Goal: Use online tool/utility: Utilize a website feature to perform a specific function

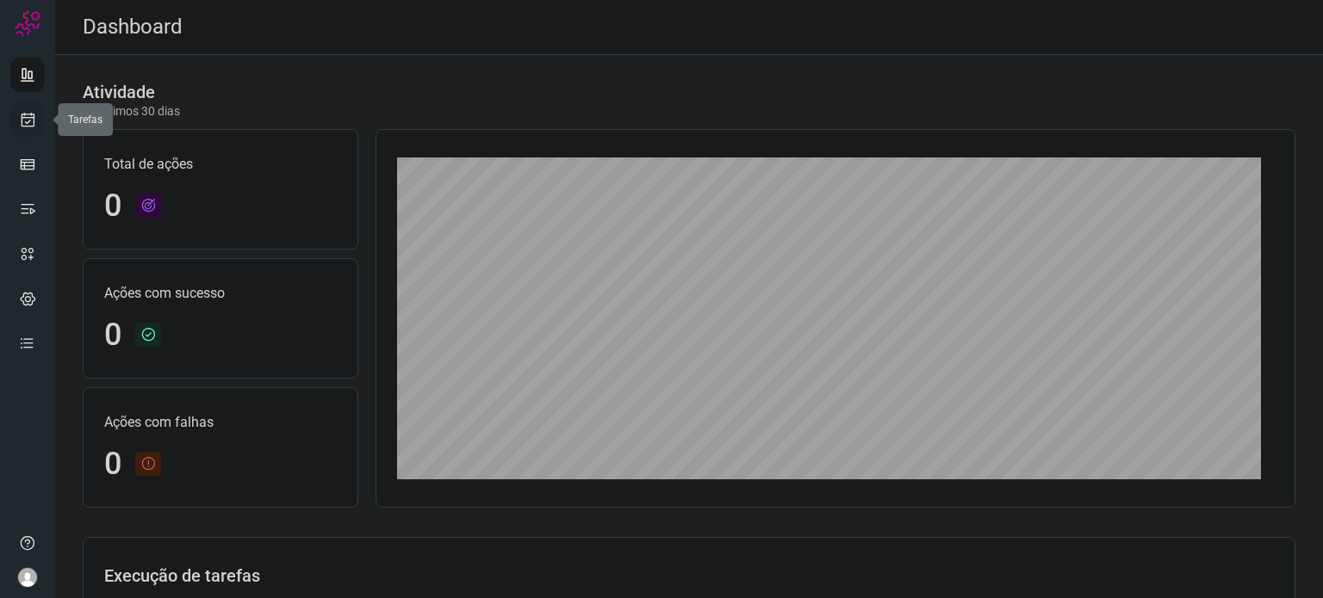
click at [38, 125] on link at bounding box center [27, 119] width 34 height 34
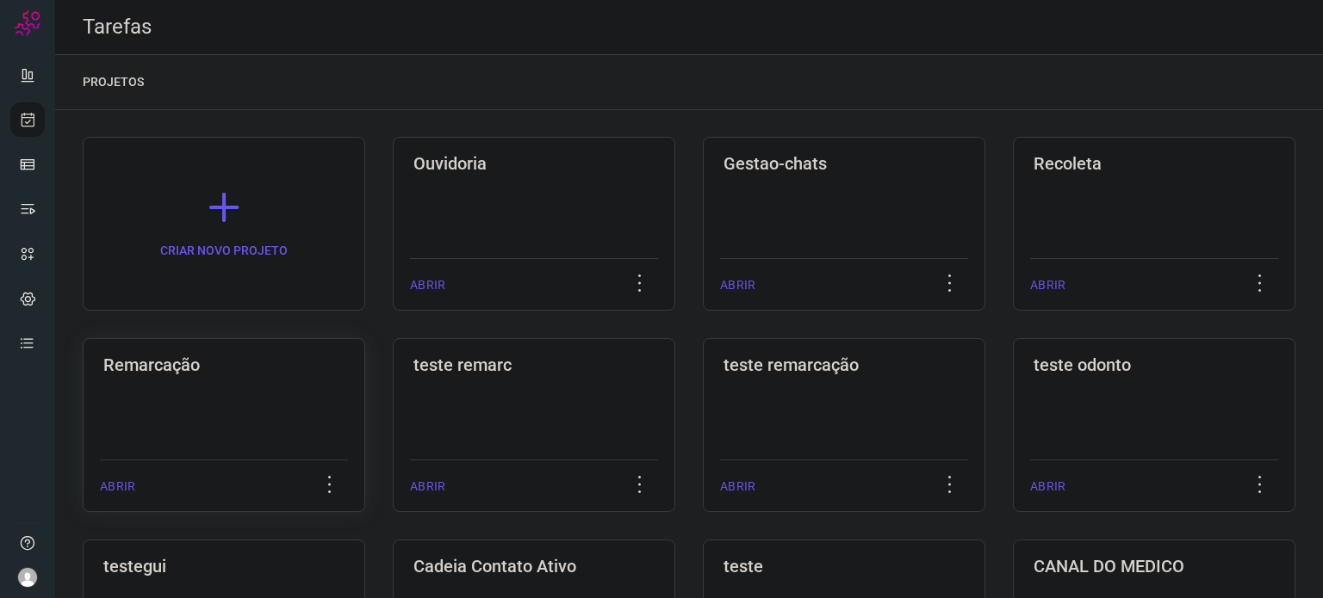
click at [103, 388] on div "Remarcação ABRIR" at bounding box center [224, 425] width 282 height 174
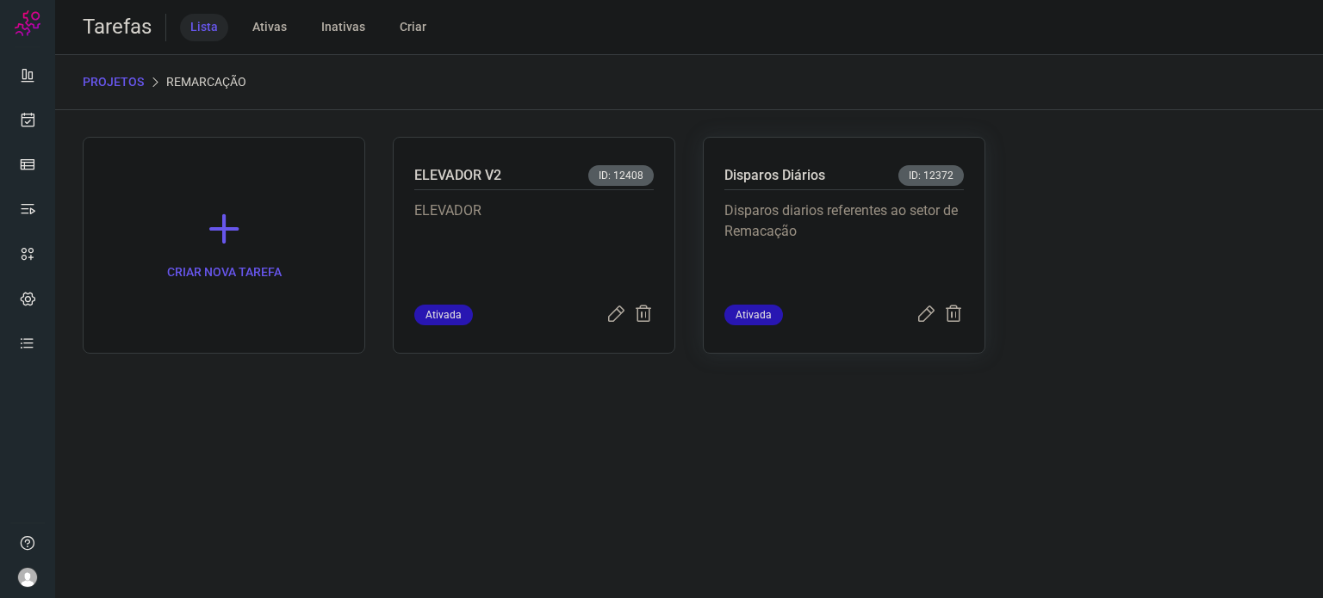
click at [718, 217] on div "Disparos Diários ID: 12372 Disparos diarios referentes ao setor de Remacação At…" at bounding box center [844, 245] width 282 height 217
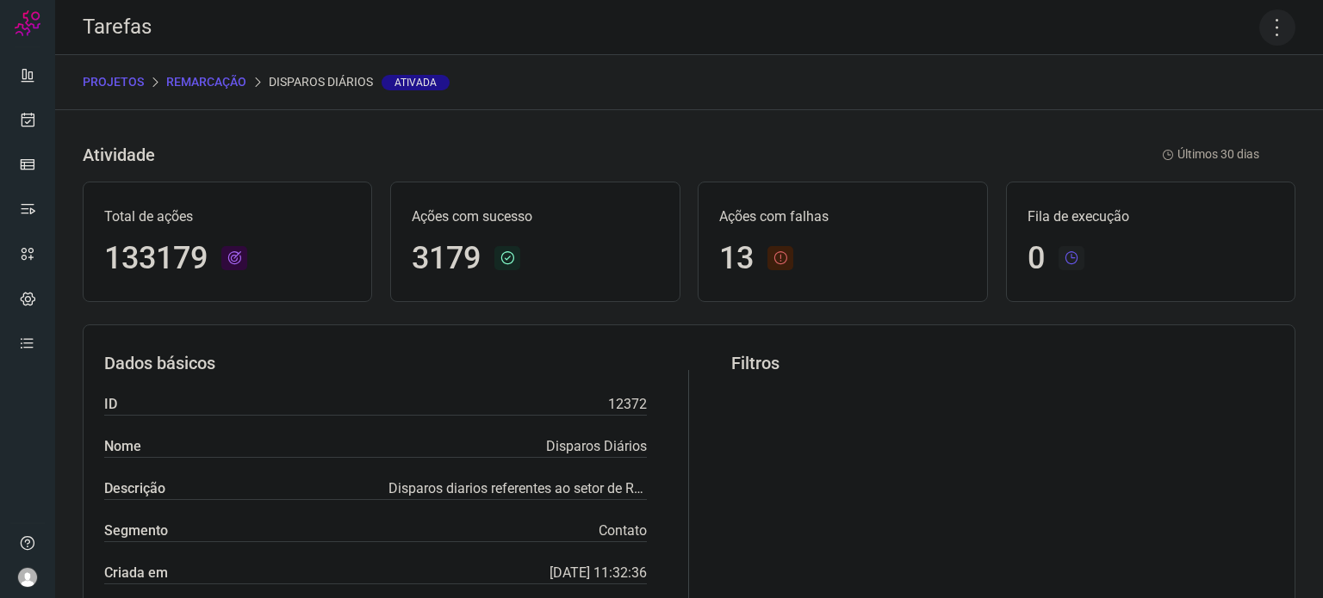
click at [1260, 30] on icon at bounding box center [1277, 27] width 36 height 36
click at [1168, 113] on li "Executar" at bounding box center [1203, 113] width 157 height 28
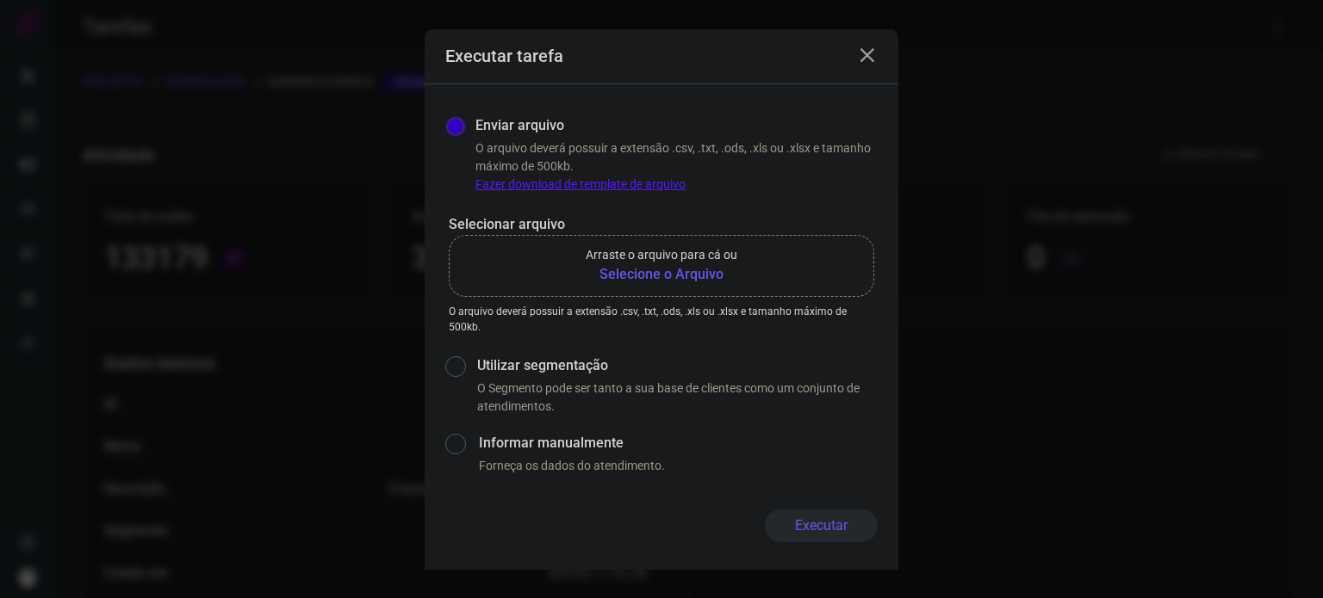
click at [613, 263] on p "Arraste o arquivo para cá ou" at bounding box center [662, 255] width 152 height 18
click at [0, 0] on input "Arraste o arquivo para cá ou Selecione o Arquivo" at bounding box center [0, 0] width 0 height 0
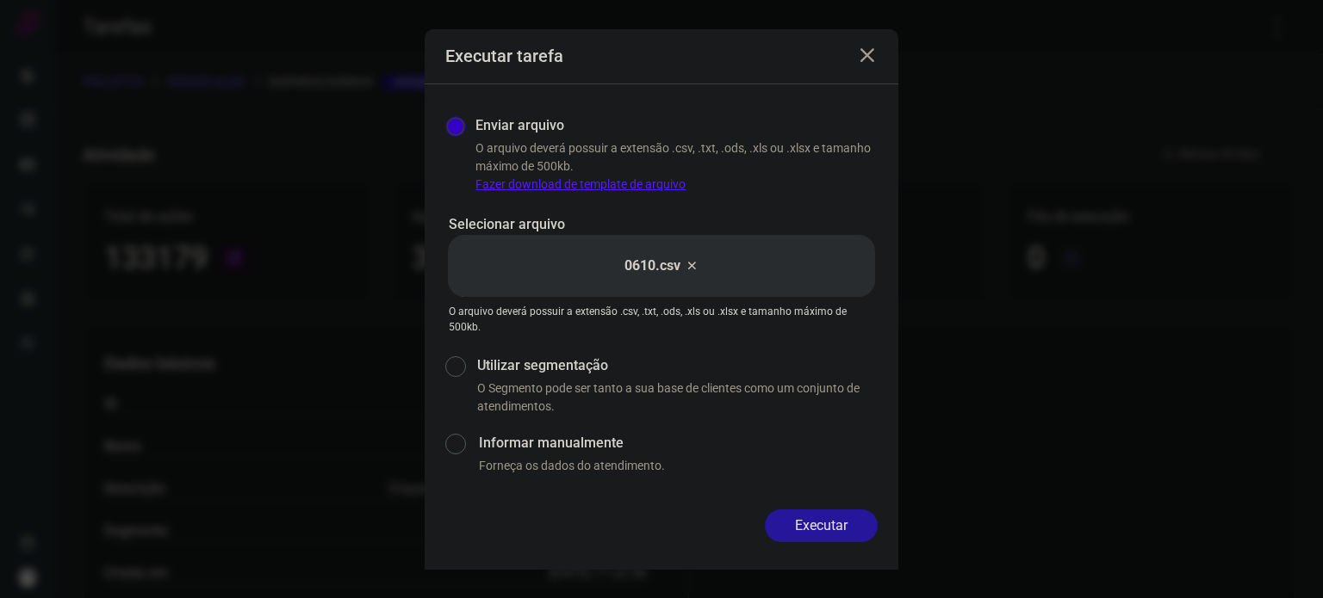
click at [851, 526] on button "Executar" at bounding box center [821, 526] width 113 height 33
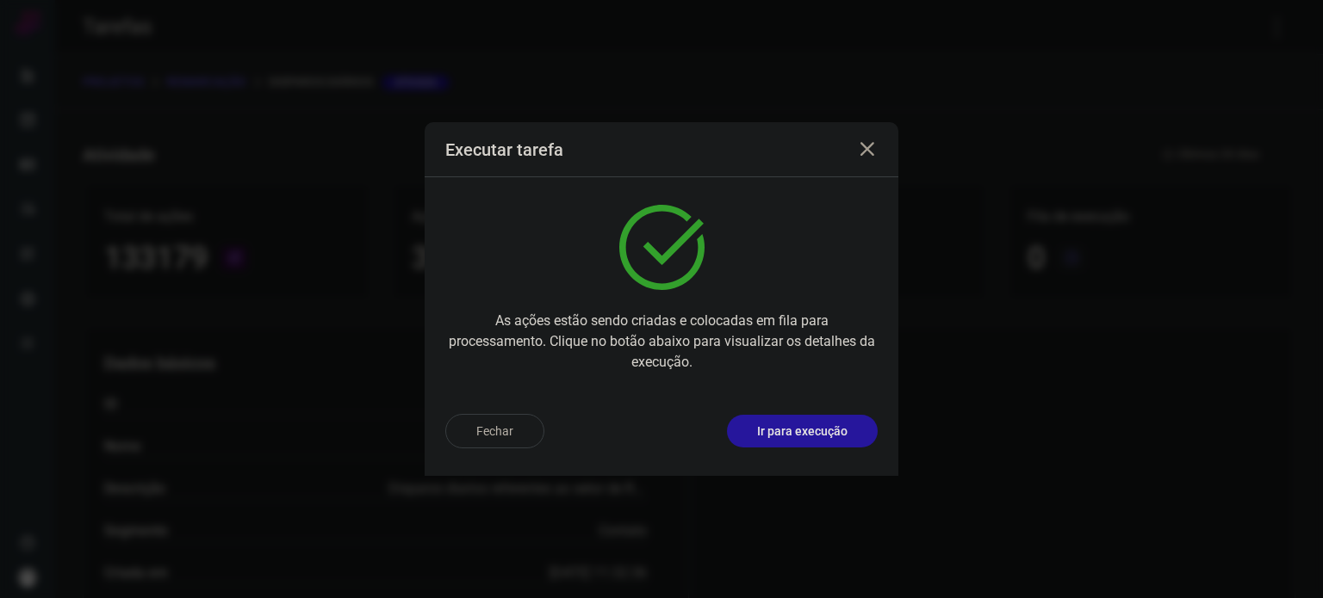
click at [769, 419] on button "Ir para execução" at bounding box center [802, 431] width 151 height 33
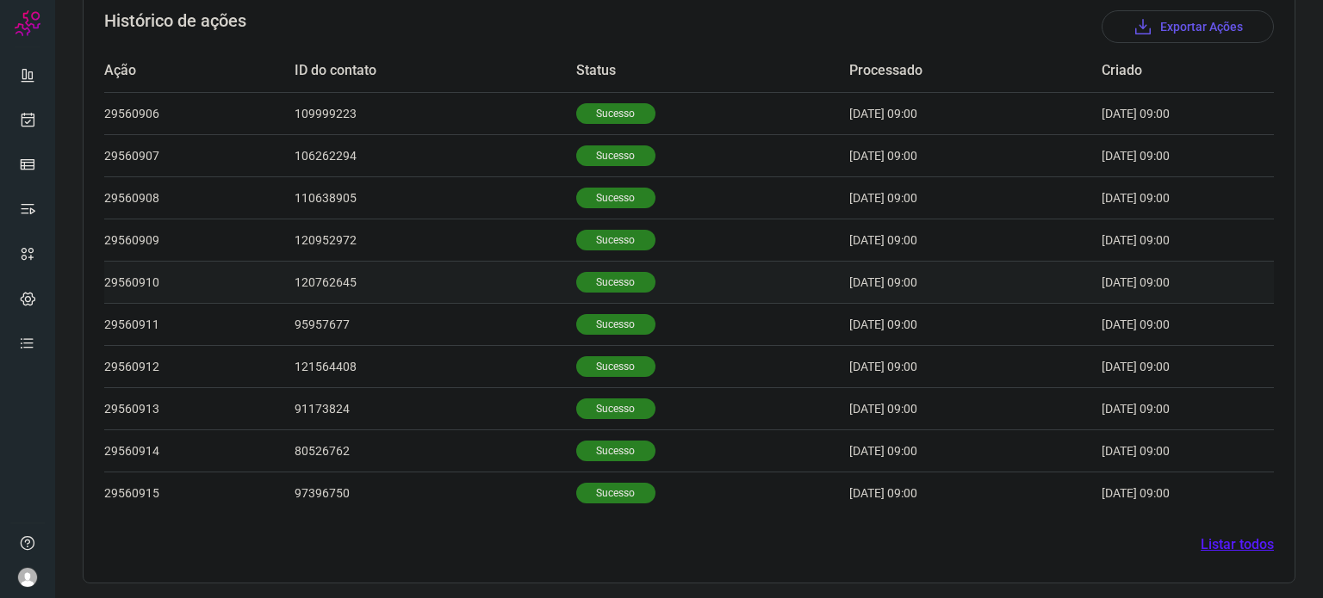
scroll to position [532, 0]
click at [576, 326] on p "Sucesso" at bounding box center [615, 323] width 79 height 21
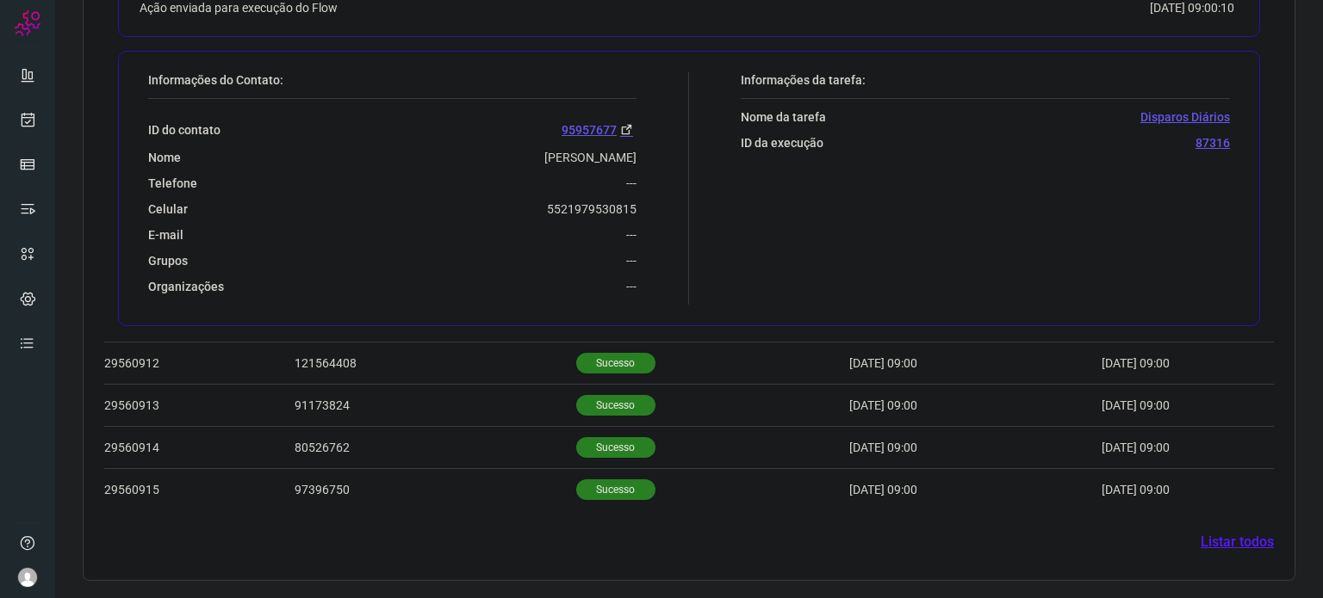
scroll to position [950, 0]
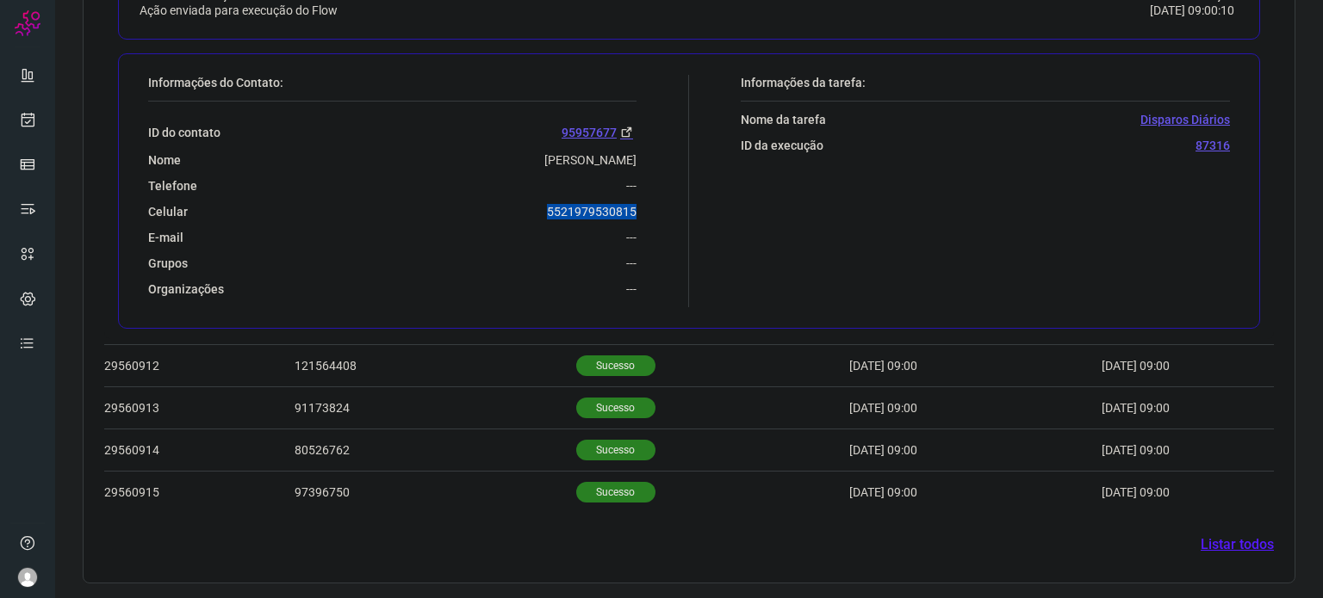
drag, startPoint x: 529, startPoint y: 208, endPoint x: 643, endPoint y: 197, distance: 115.1
click at [643, 197] on div "Informações do Contato: ID do contato 95957677 Nome [PERSON_NAME] Speranski Tel…" at bounding box center [413, 191] width 549 height 232
copy p "5521979530815"
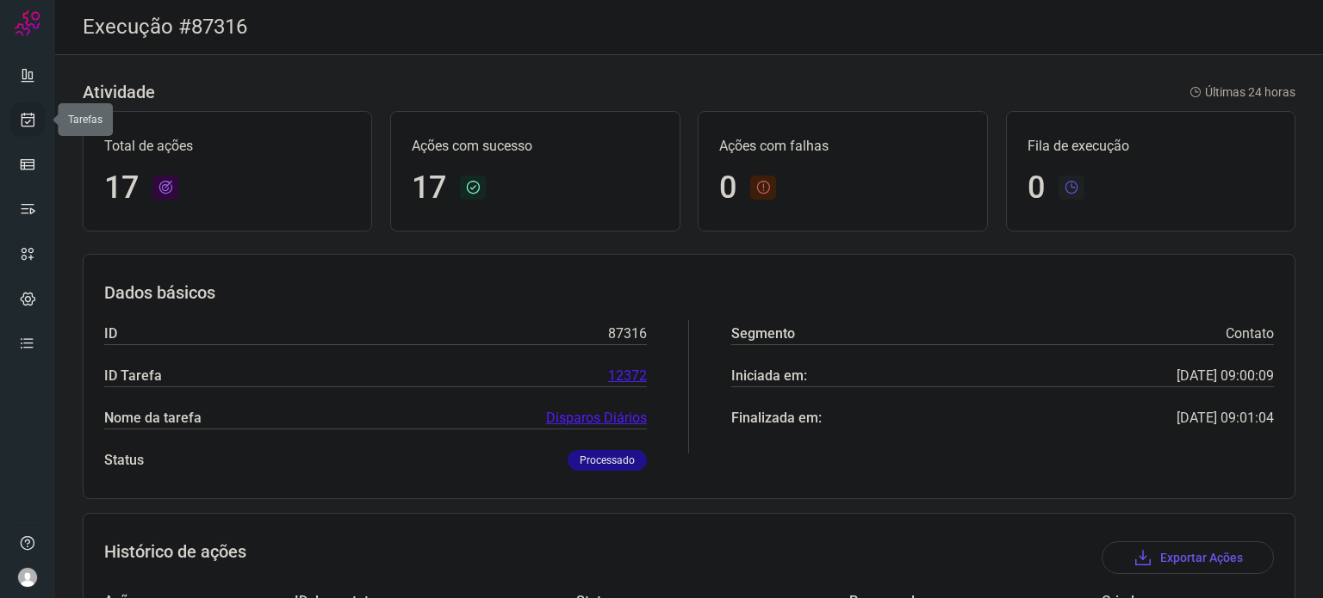
click at [28, 113] on icon at bounding box center [28, 119] width 18 height 17
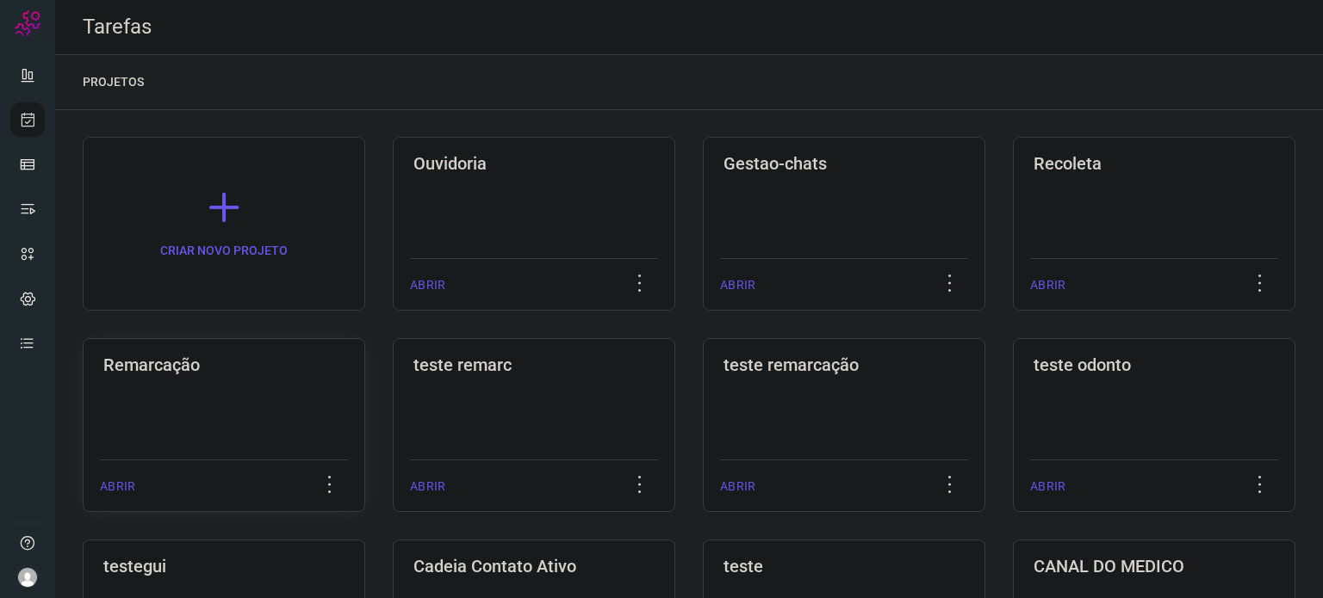
click at [288, 401] on div "Remarcação ABRIR" at bounding box center [224, 425] width 282 height 174
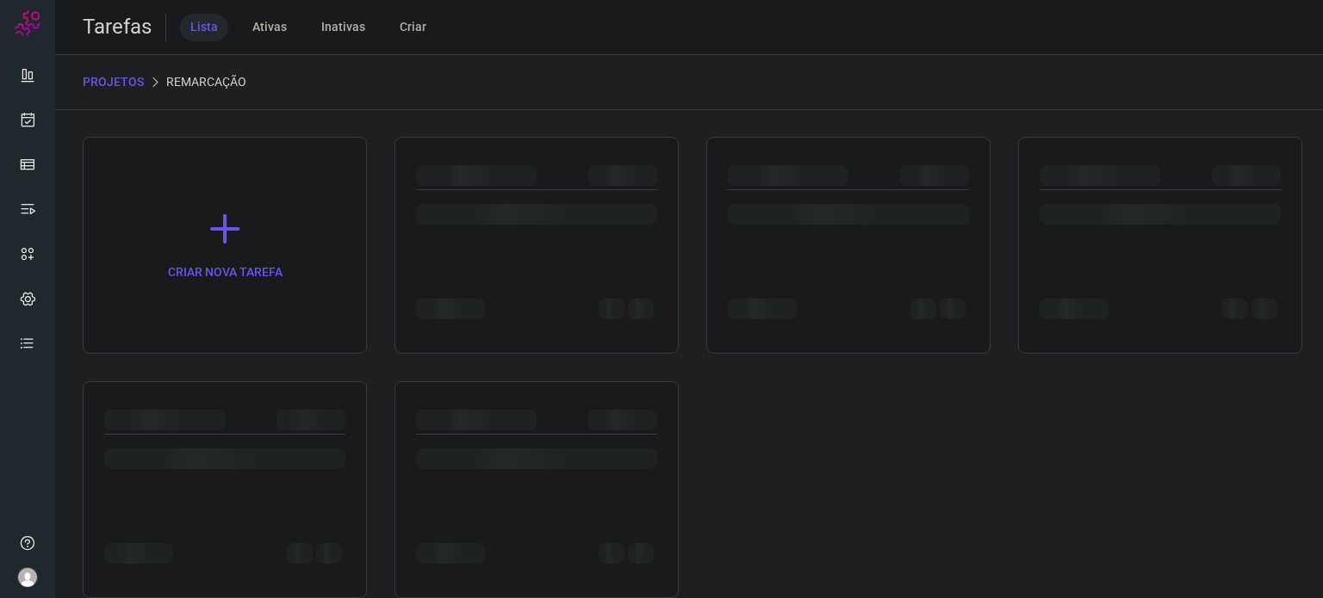
click at [288, 401] on div at bounding box center [225, 489] width 284 height 217
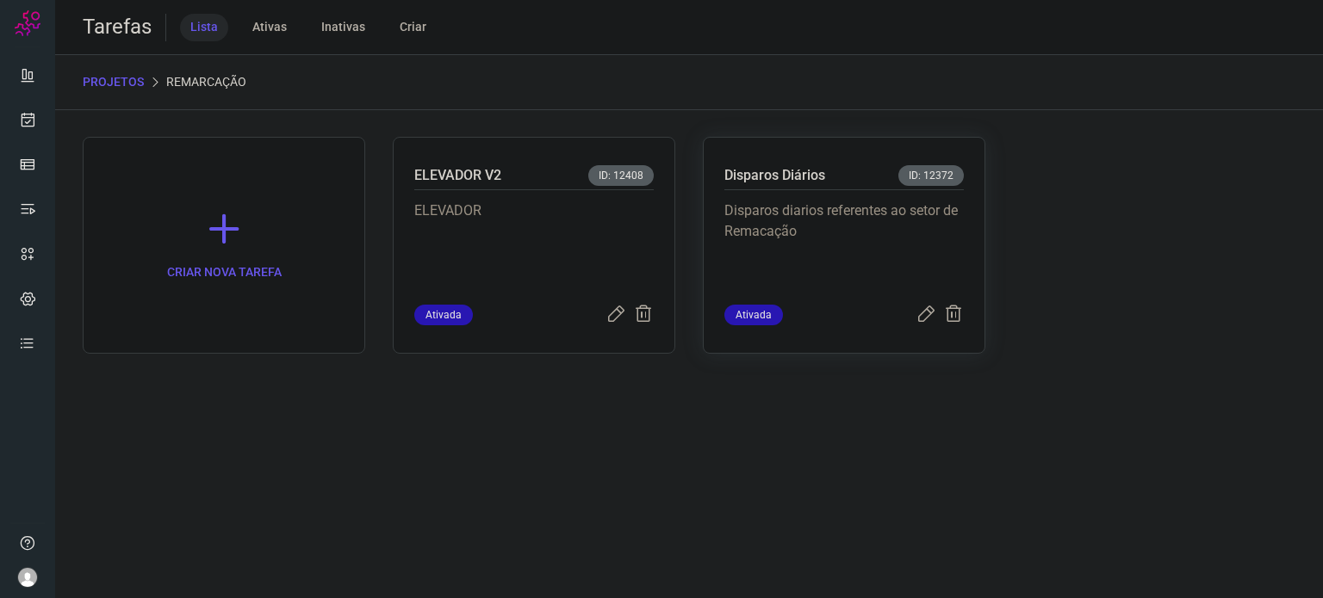
click at [792, 230] on p "Disparos diarios referentes ao setor de Remacação" at bounding box center [843, 244] width 239 height 86
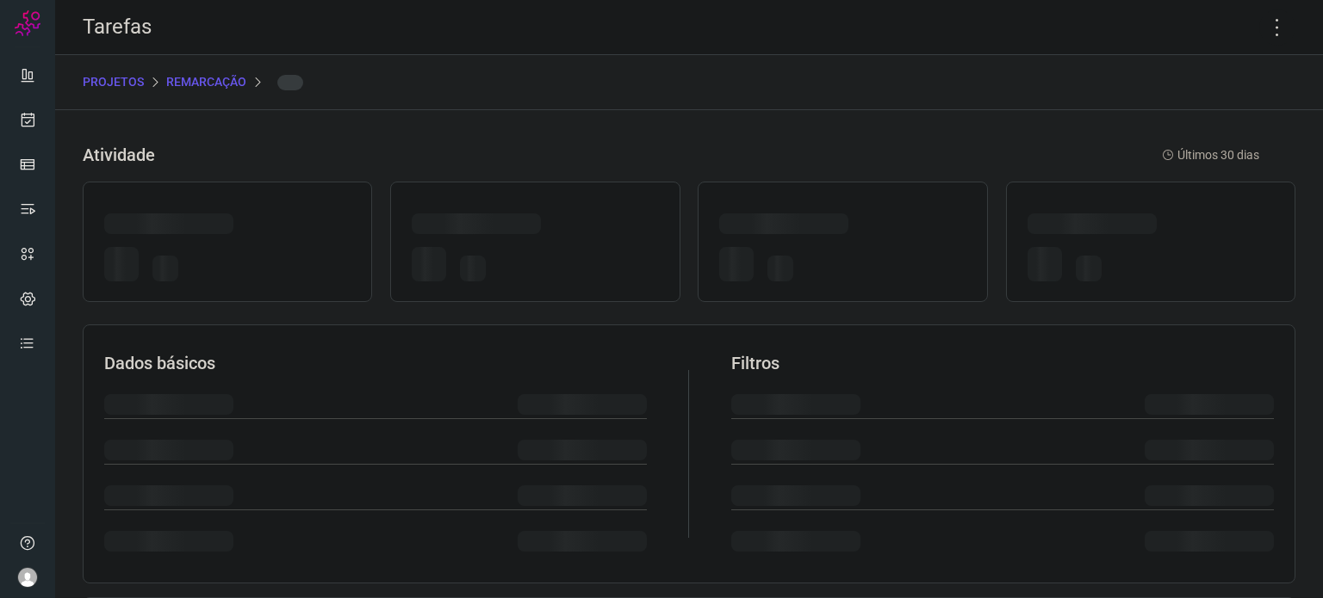
click at [792, 230] on div at bounding box center [783, 224] width 129 height 21
drag, startPoint x: 792, startPoint y: 230, endPoint x: 1288, endPoint y: 71, distance: 520.7
click at [796, 227] on div at bounding box center [783, 224] width 129 height 21
click at [1267, 20] on icon at bounding box center [1277, 27] width 36 height 36
click at [1266, 31] on icon at bounding box center [1277, 27] width 36 height 36
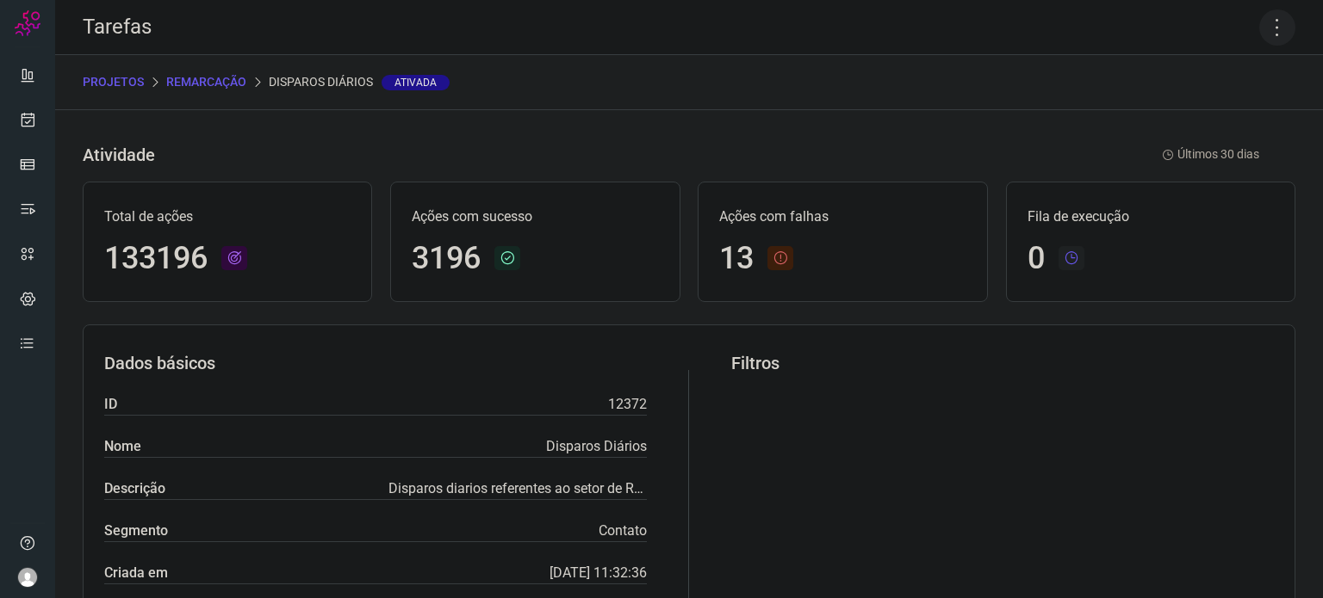
click at [1264, 24] on icon at bounding box center [1277, 27] width 36 height 36
click at [1192, 116] on li "Executar" at bounding box center [1203, 113] width 157 height 28
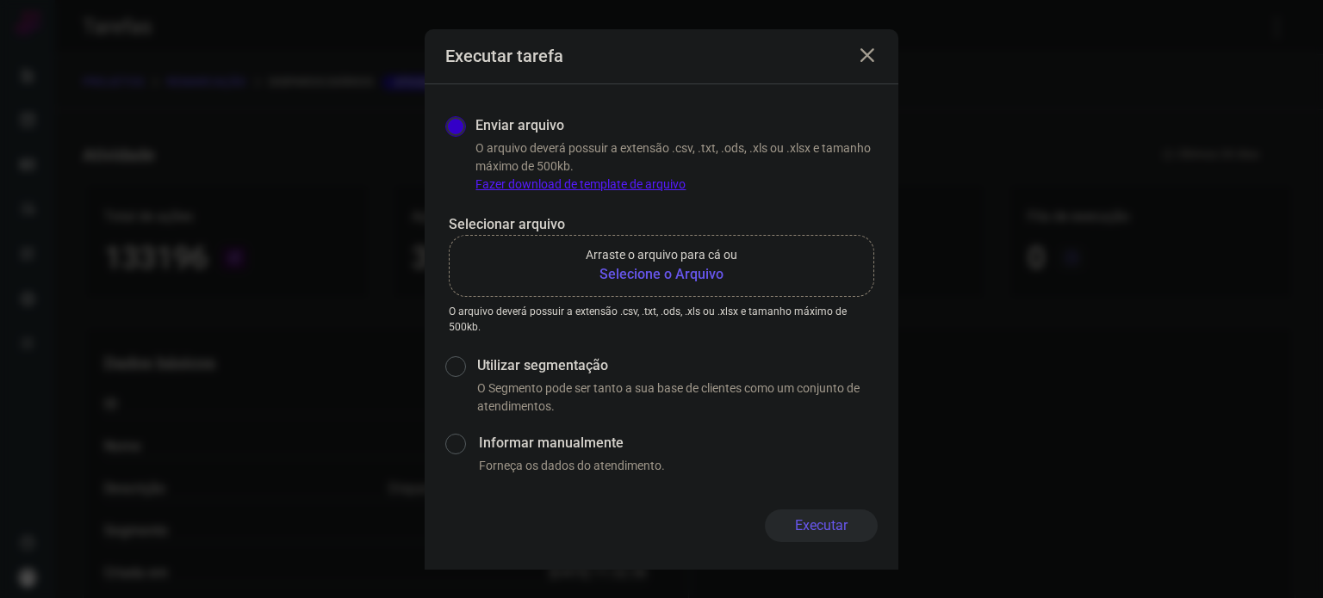
click at [691, 284] on b "Selecione o Arquivo" at bounding box center [662, 274] width 152 height 21
click at [0, 0] on input "Arraste o arquivo para cá ou Selecione o Arquivo" at bounding box center [0, 0] width 0 height 0
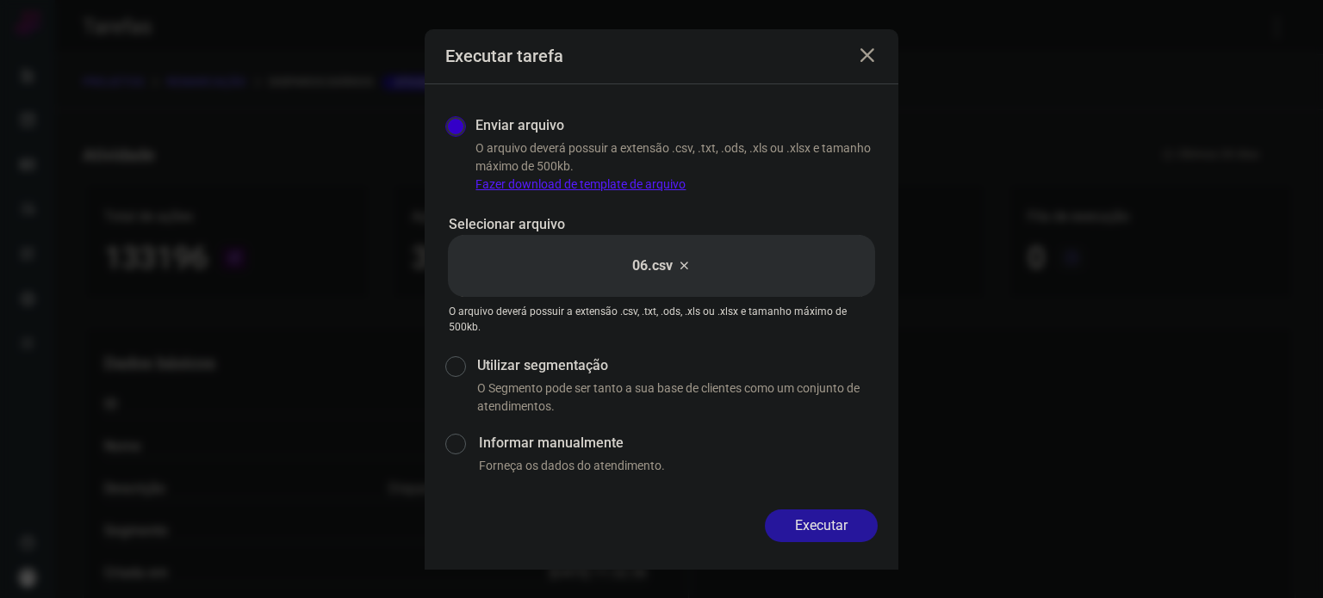
click at [842, 530] on button "Executar" at bounding box center [821, 526] width 113 height 33
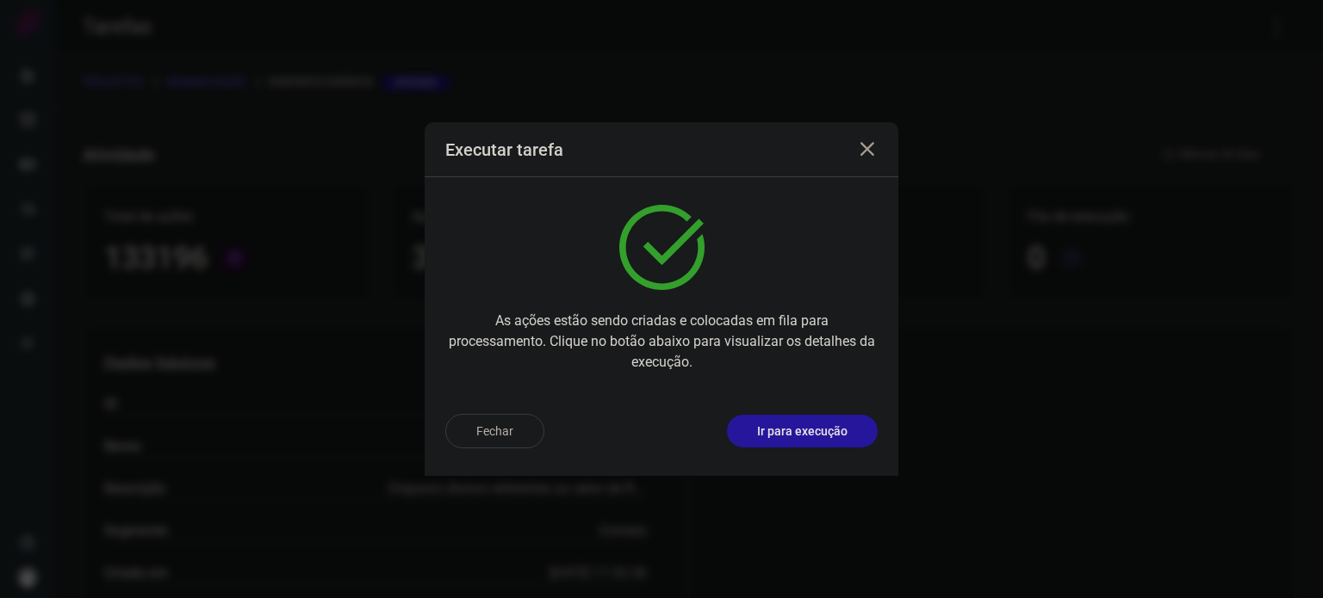
click at [813, 416] on button "Ir para execução" at bounding box center [802, 431] width 151 height 33
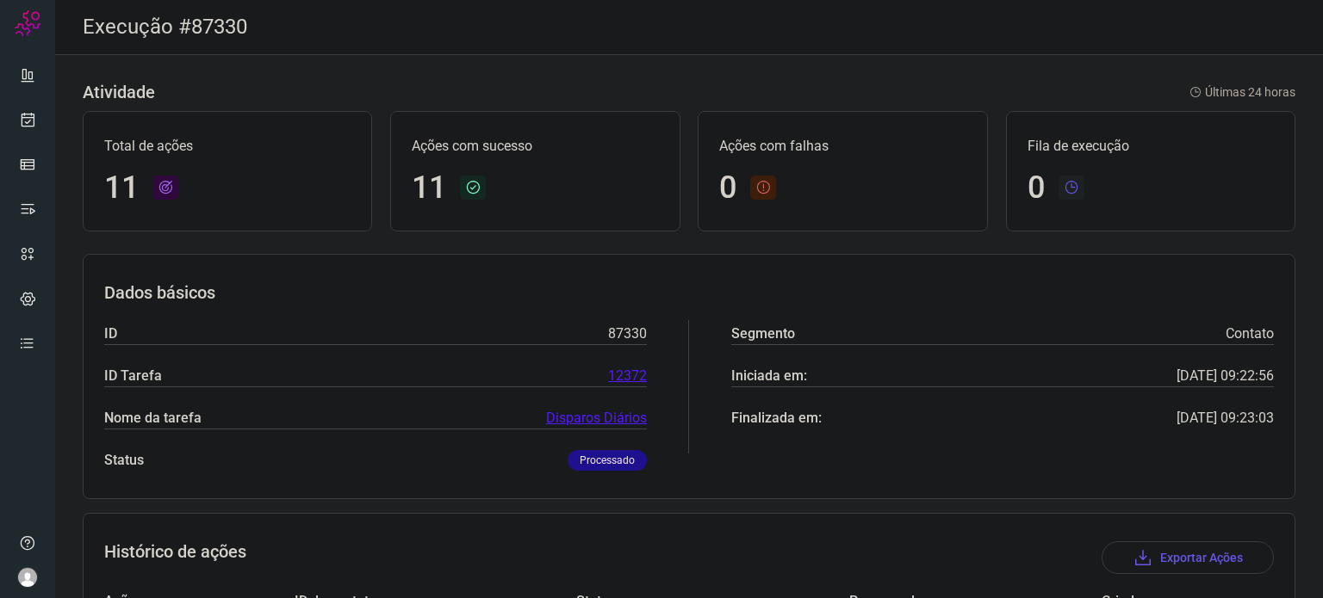
scroll to position [431, 0]
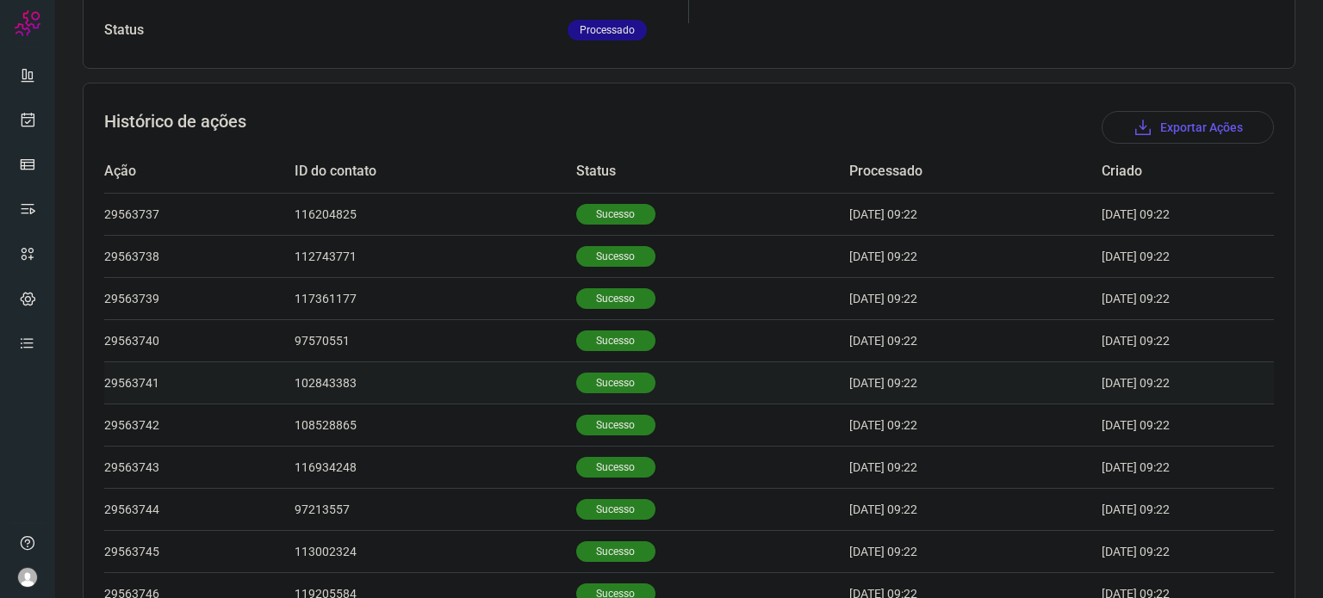
click at [615, 396] on td "Sucesso" at bounding box center [712, 383] width 273 height 42
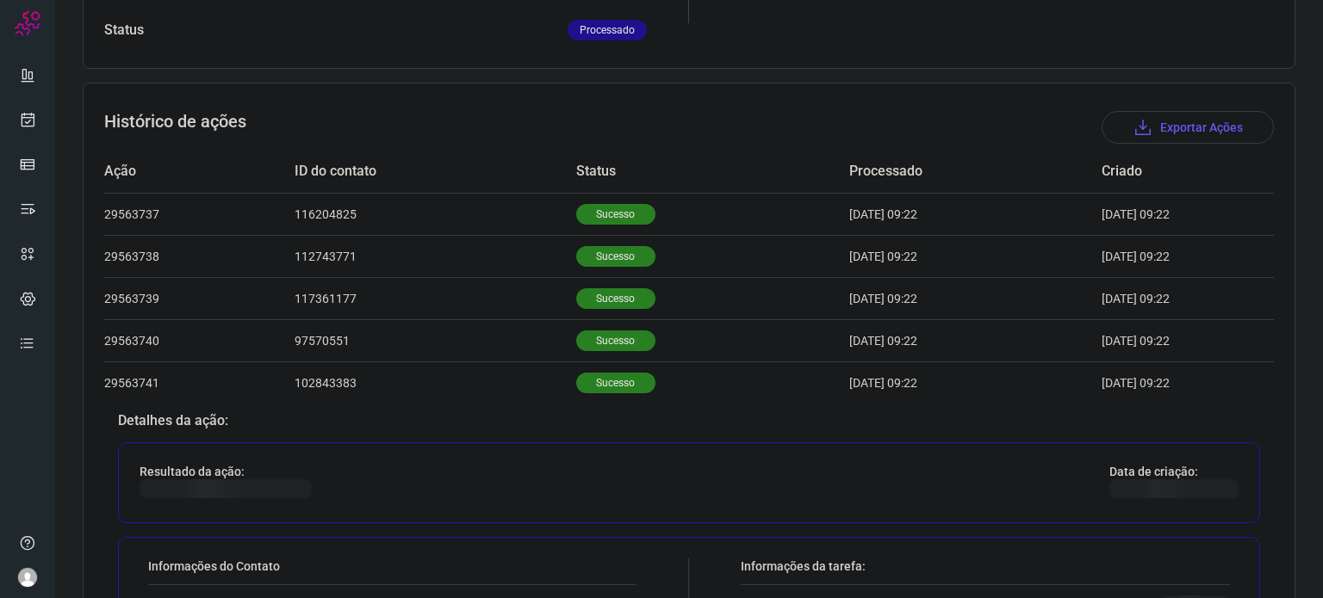
scroll to position [689, 0]
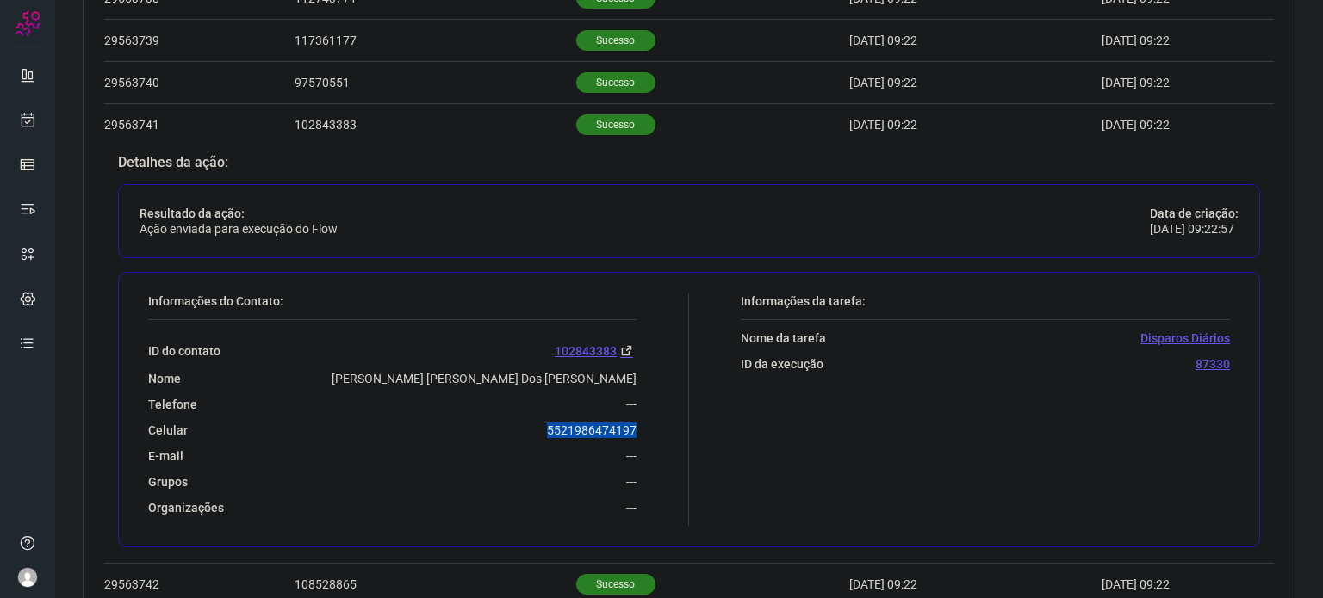
drag, startPoint x: 527, startPoint y: 424, endPoint x: 639, endPoint y: 425, distance: 112.0
click at [641, 425] on div "Informações do Contato: ID do contato 102843383 Nome Ana Claudia De Souza Bispo…" at bounding box center [413, 410] width 549 height 232
copy p "5521986474197"
